Goal: Information Seeking & Learning: Compare options

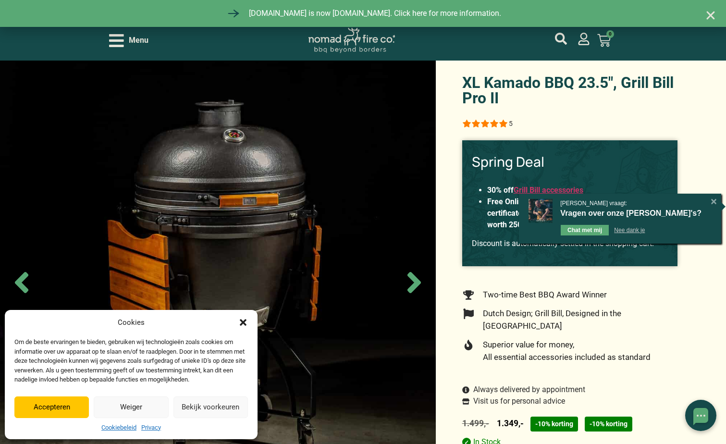
drag, startPoint x: 407, startPoint y: 223, endPoint x: 681, endPoint y: 126, distance: 290.6
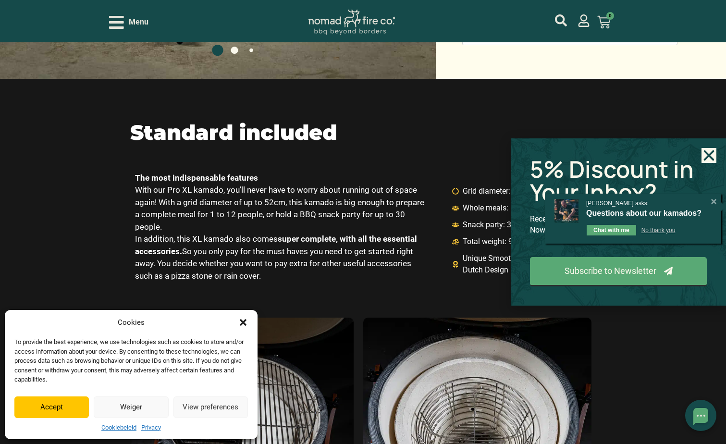
scroll to position [1100, 0]
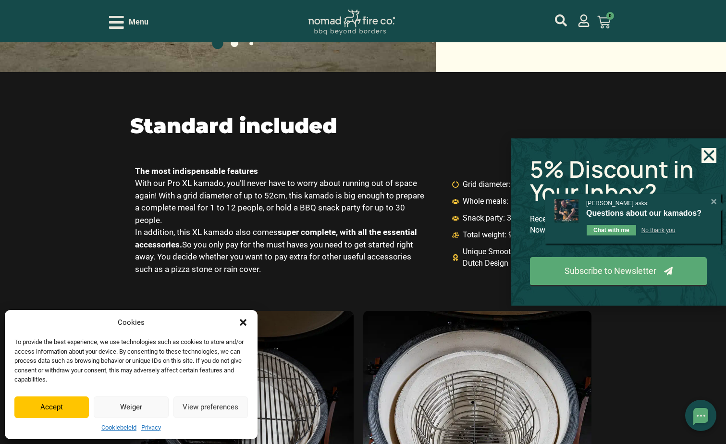
click at [244, 322] on icon "Close dialog" at bounding box center [243, 322] width 7 height 7
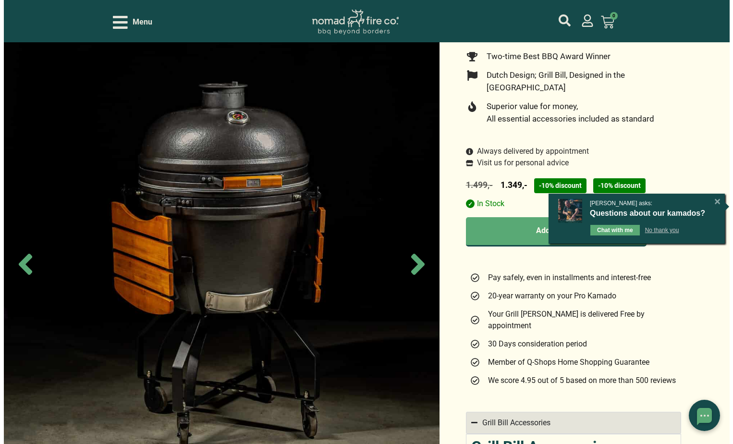
scroll to position [0, 0]
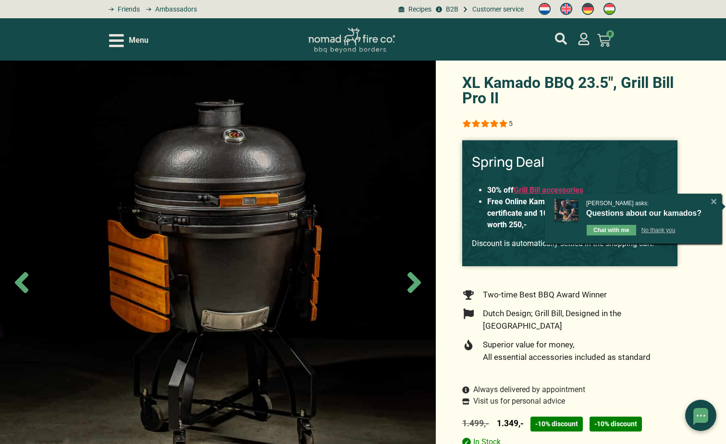
click at [114, 46] on icon "Open/Close Menu" at bounding box center [116, 40] width 15 height 13
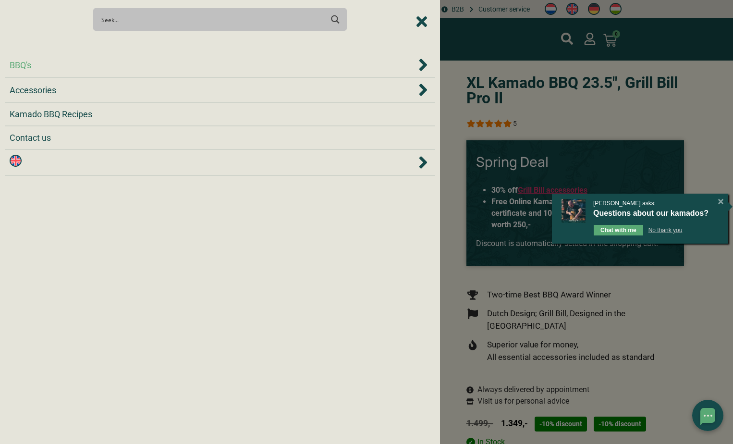
click at [416, 65] on span "BBQ's" at bounding box center [423, 65] width 14 height 14
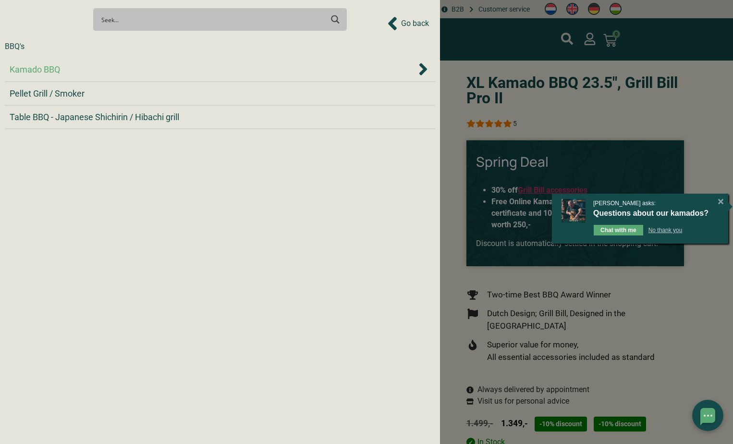
click at [421, 68] on icon "Kamado BBQ" at bounding box center [424, 69] width 10 height 19
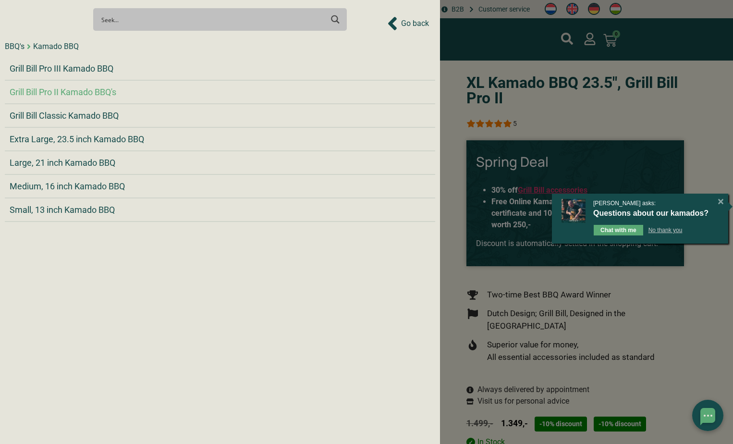
click at [88, 94] on span "Grill Bill Pro II Kamado BBQ's" at bounding box center [63, 92] width 107 height 13
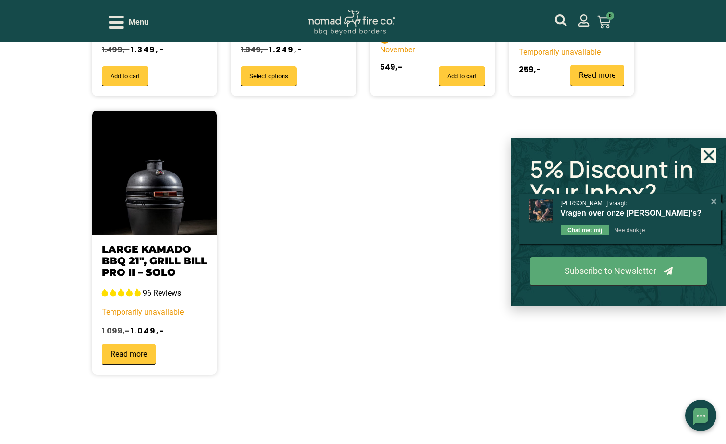
scroll to position [425, 0]
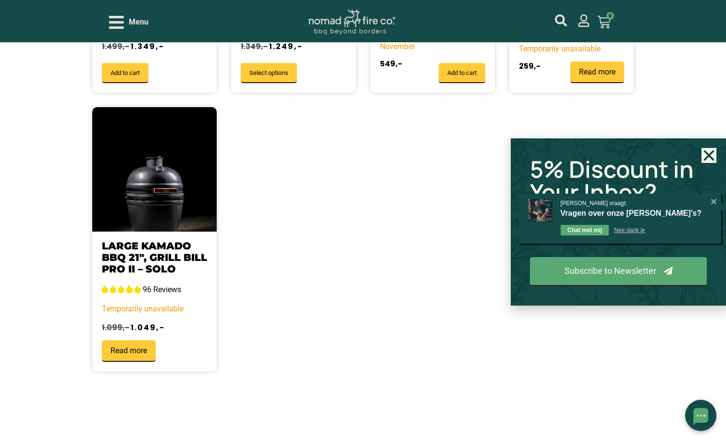
click at [156, 259] on link "Large Kamado BBQ 21″, Grill Bill Pro II – Solo" at bounding box center [154, 257] width 105 height 35
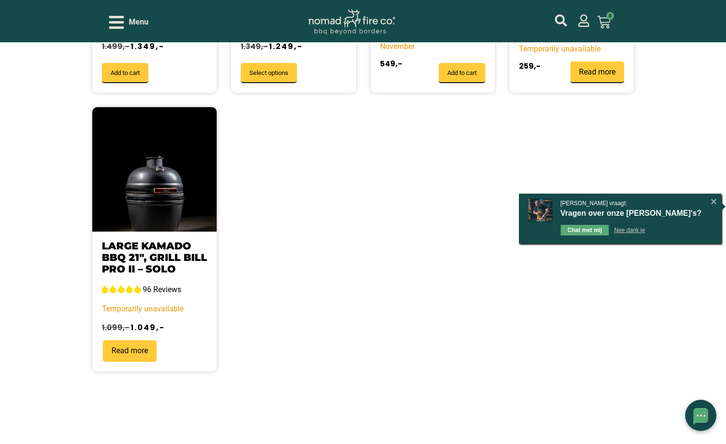
click at [130, 353] on link "Read more" at bounding box center [130, 351] width 54 height 22
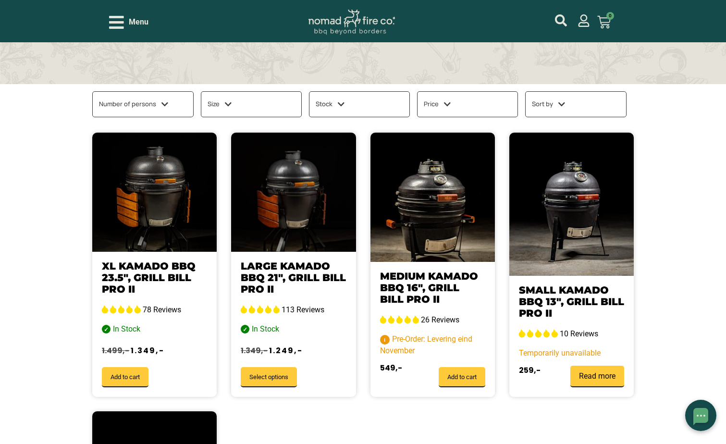
scroll to position [0, 0]
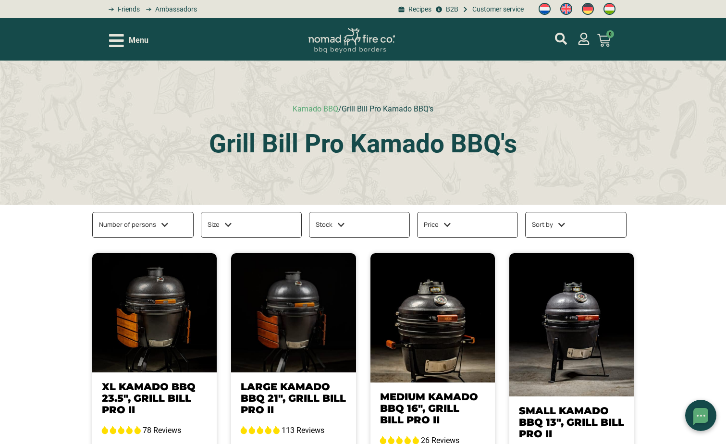
click at [122, 44] on icon "Open/Close Menu" at bounding box center [116, 40] width 15 height 17
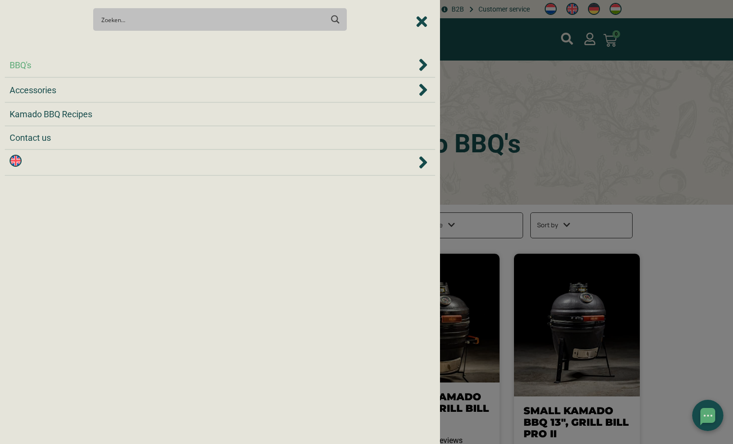
click at [422, 66] on icon "BBQ's" at bounding box center [424, 64] width 10 height 19
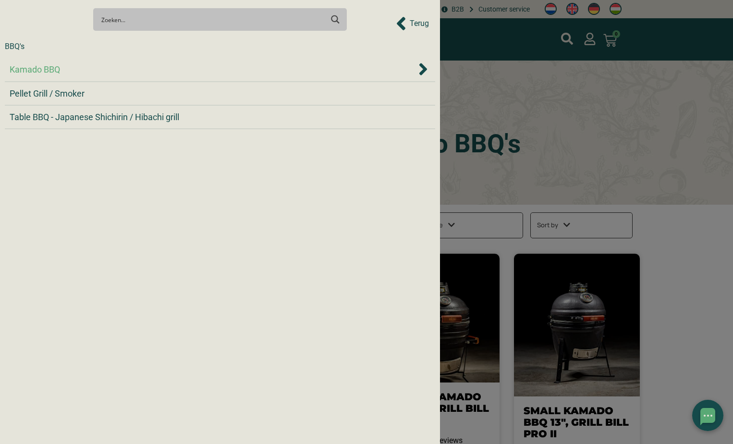
click at [423, 69] on icon "Kamado BBQ" at bounding box center [423, 69] width 8 height 12
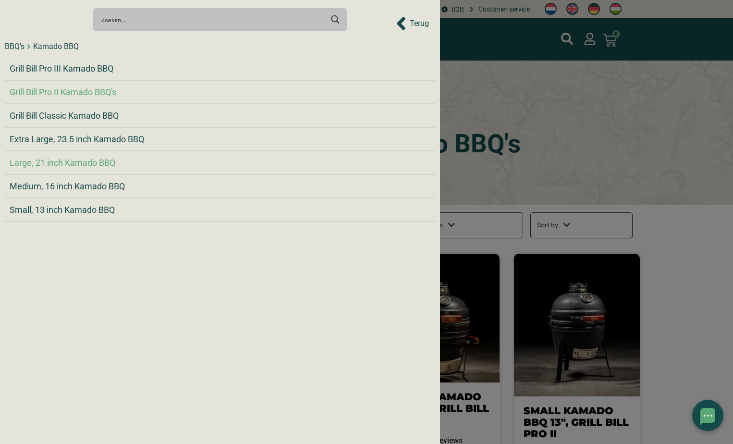
click at [93, 165] on span "Large, 21 inch Kamado BBQ" at bounding box center [63, 162] width 106 height 13
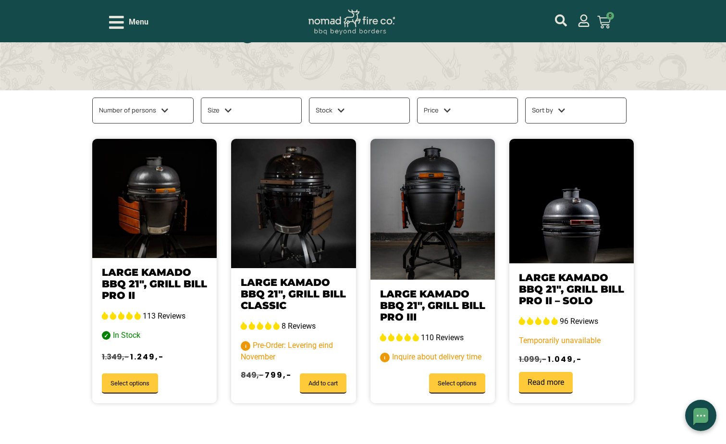
scroll to position [116, 0]
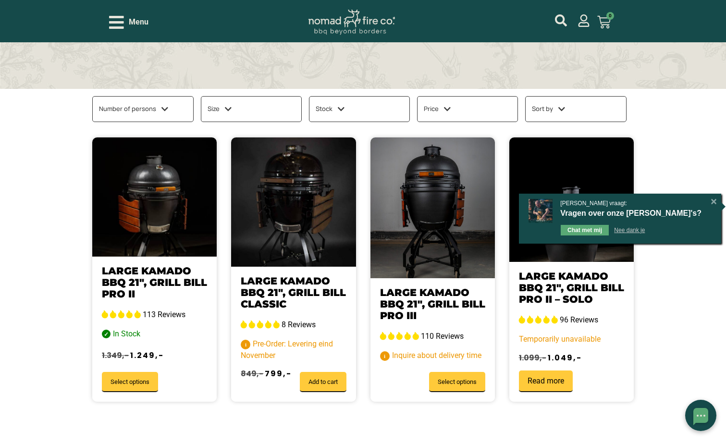
click at [159, 283] on link "Large Kamado BBQ 21″, Grill Bill Pro II" at bounding box center [154, 282] width 105 height 35
